Goal: Navigation & Orientation: Understand site structure

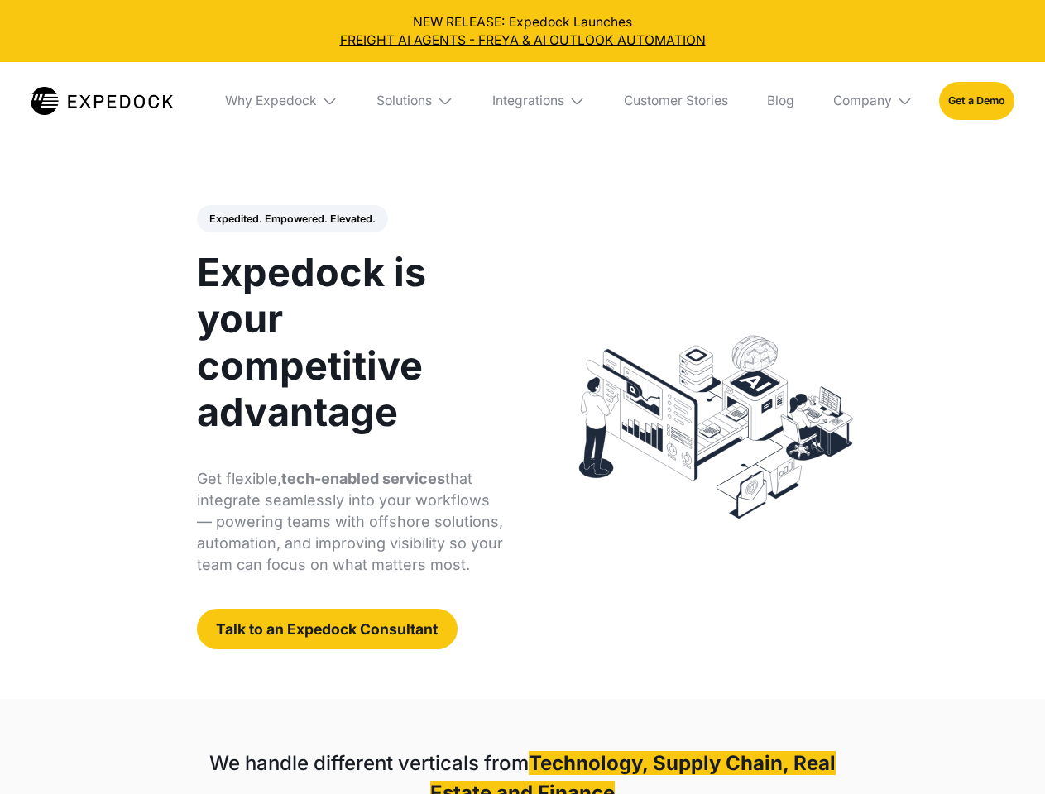
select select
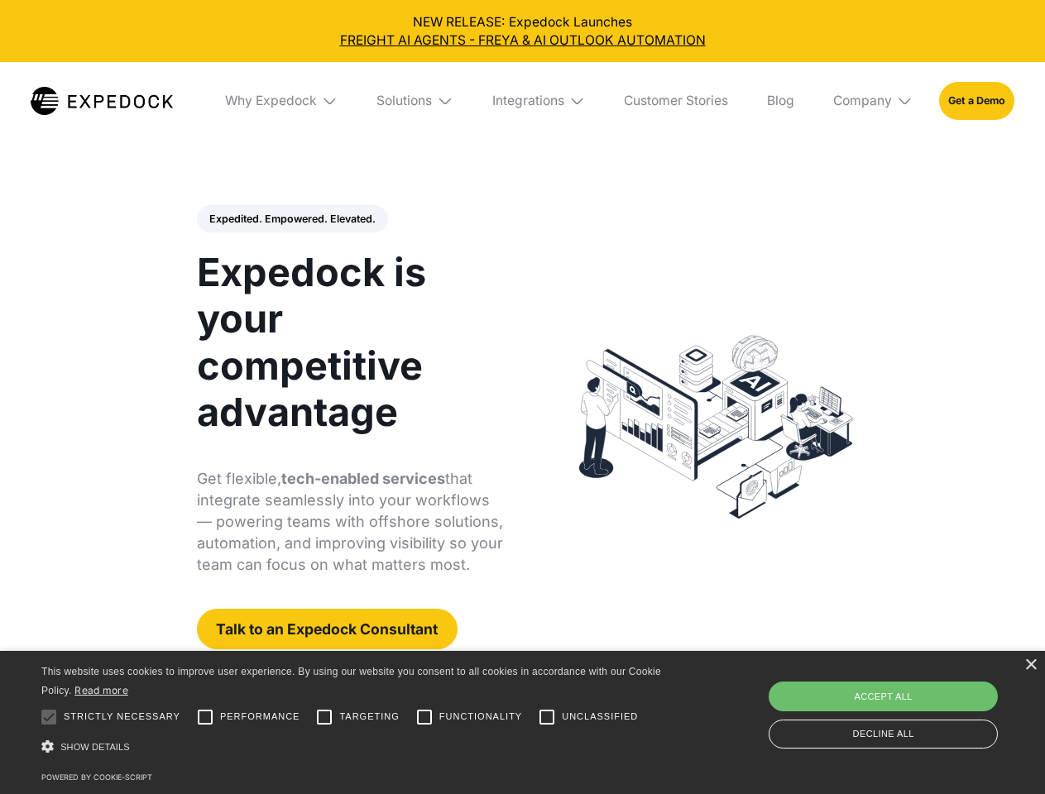
click at [522, 101] on div "Integrations" at bounding box center [528, 101] width 72 height 17
click at [282, 101] on div "Why Expedock" at bounding box center [257, 101] width 92 height 17
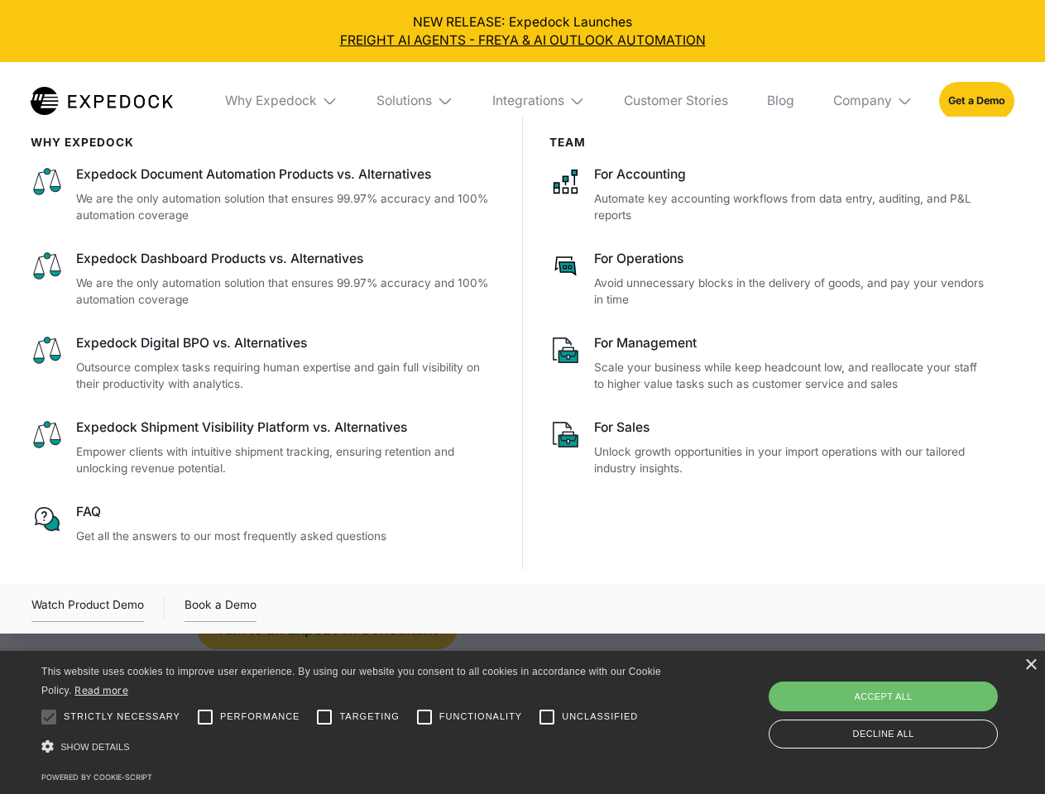
click at [416, 101] on div "Solutions" at bounding box center [403, 101] width 55 height 17
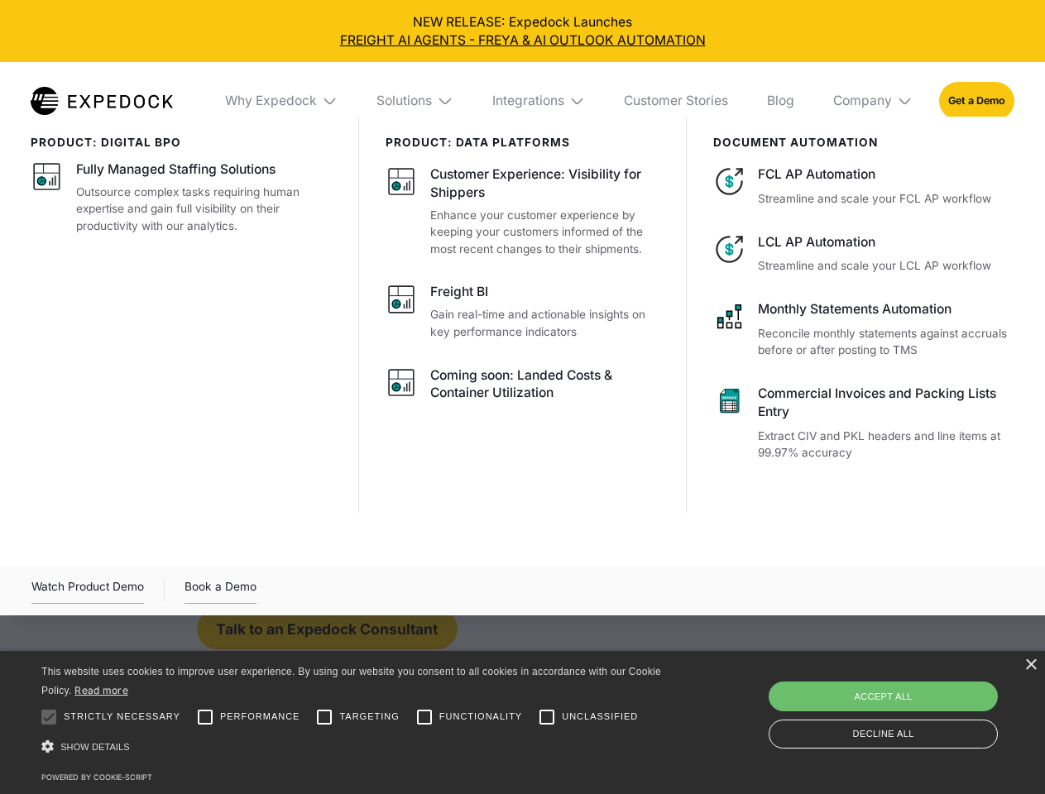
click at [539, 101] on div "Integrations" at bounding box center [528, 101] width 72 height 17
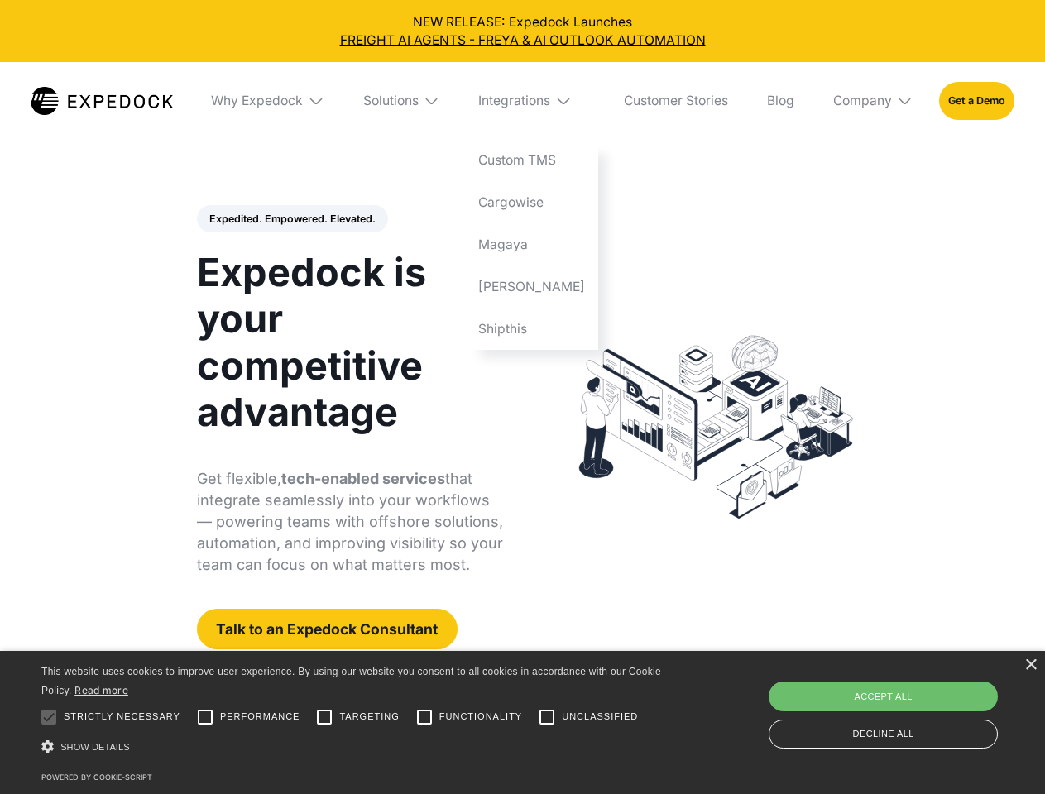
click at [874, 101] on div "Company" at bounding box center [862, 101] width 59 height 17
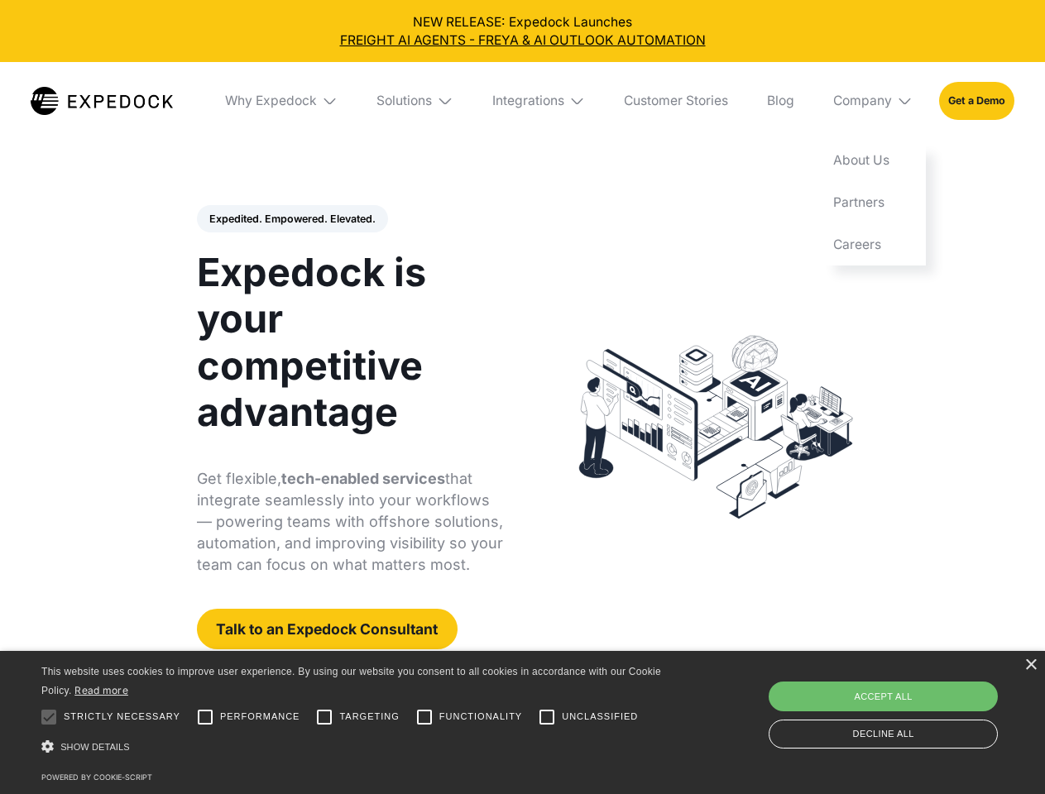
click at [291, 219] on div "Expedited. Empowered. Elevated. Automate Freight Document Extraction at 99.97% …" at bounding box center [350, 427] width 307 height 445
click at [49, 717] on div at bounding box center [48, 717] width 33 height 33
click at [205, 717] on input "Performance" at bounding box center [205, 717] width 33 height 33
checkbox input "true"
